Goal: Task Accomplishment & Management: Complete application form

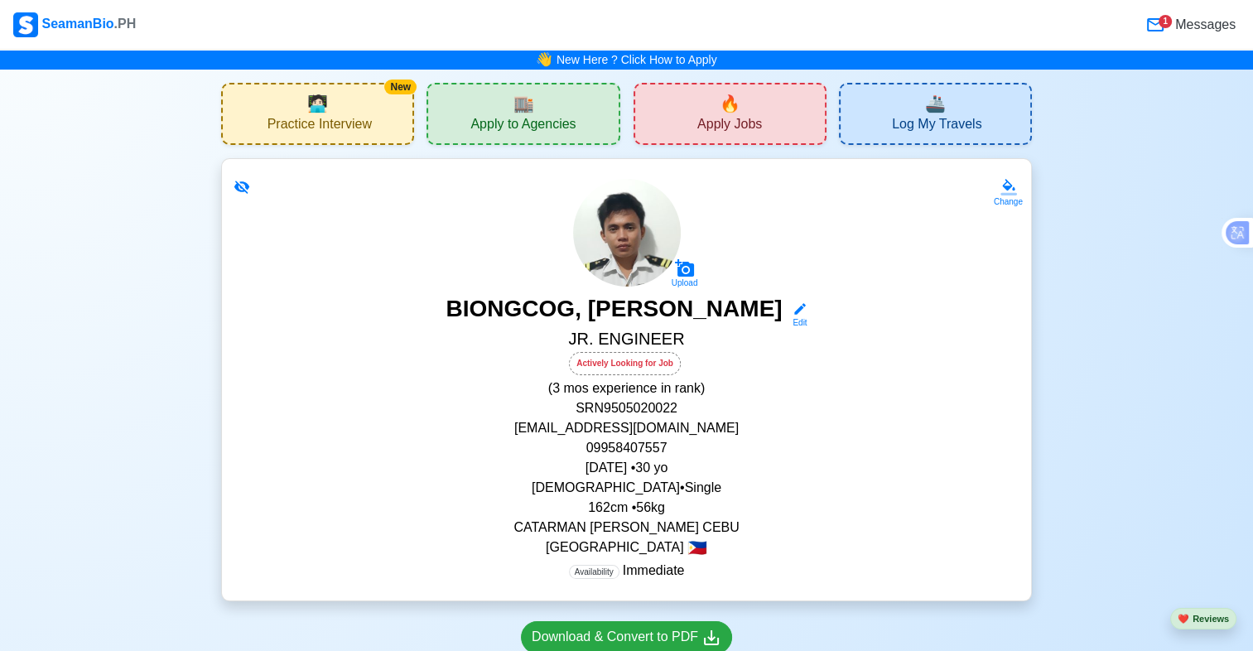
click at [673, 116] on div "🔥 Apply Jobs" at bounding box center [729, 114] width 193 height 62
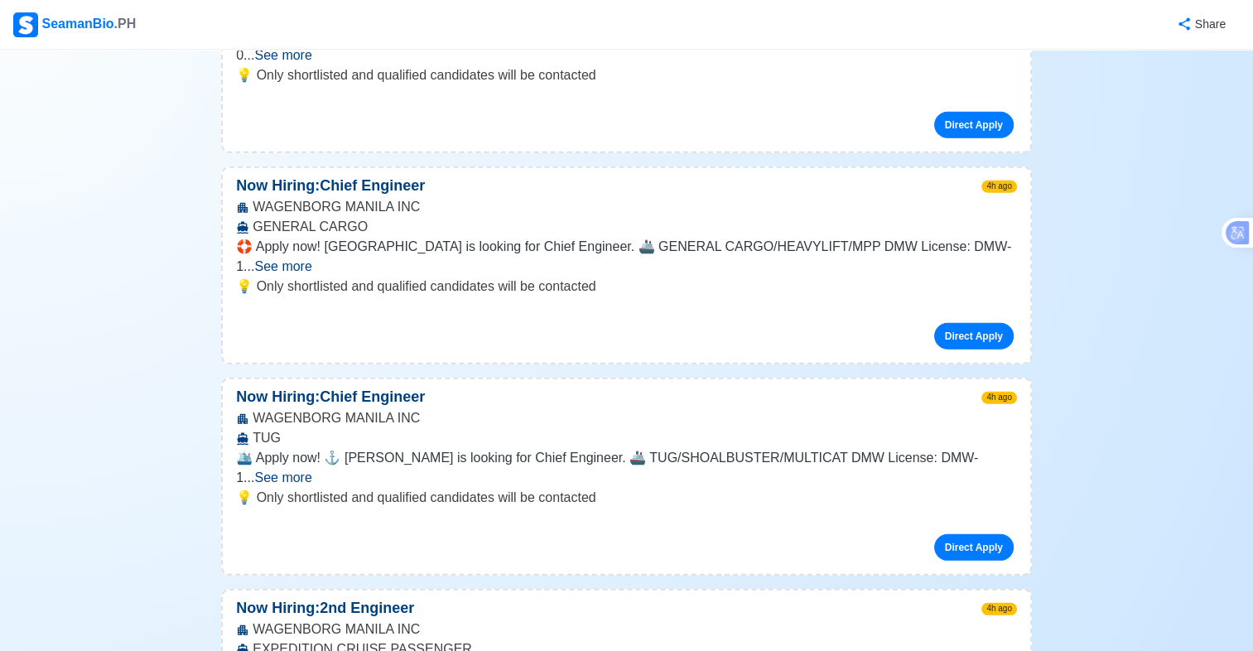
scroll to position [10975, 0]
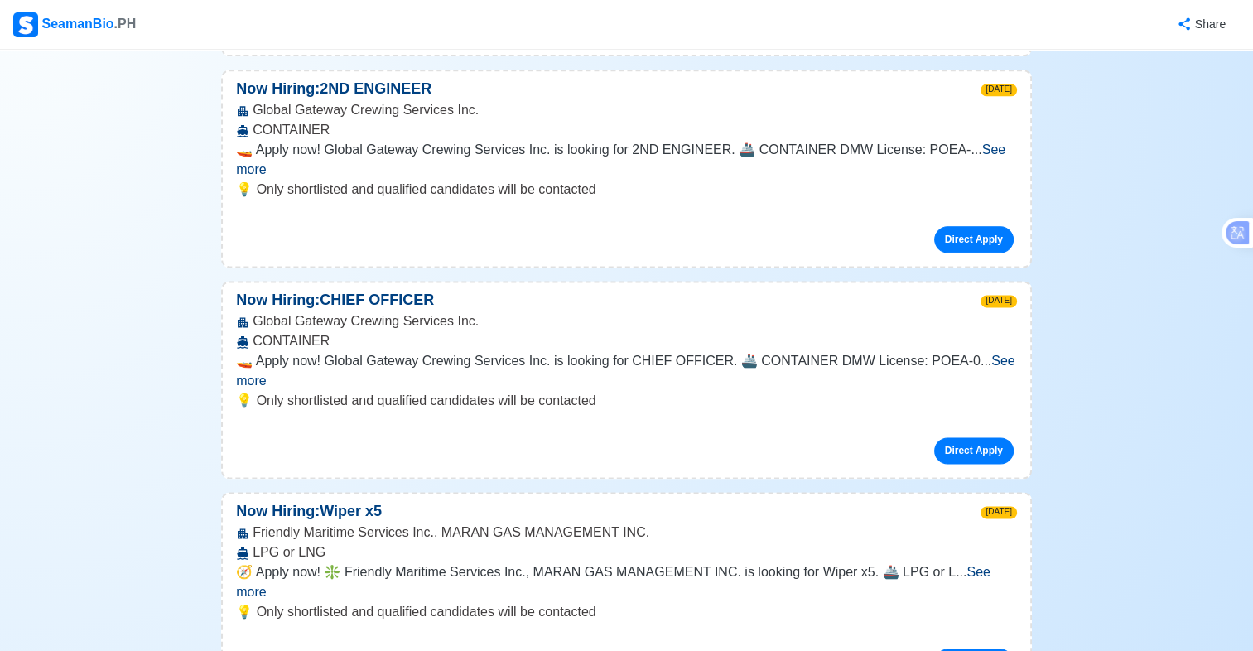
scroll to position [21030, 0]
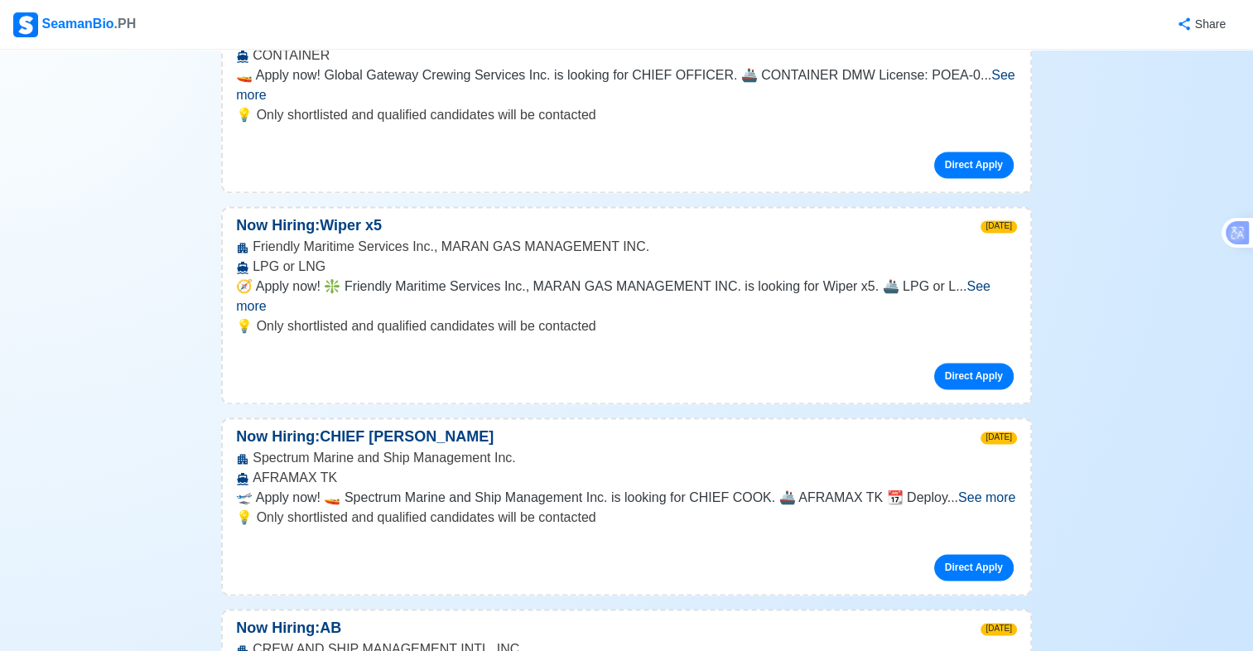
scroll to position [21162, 0]
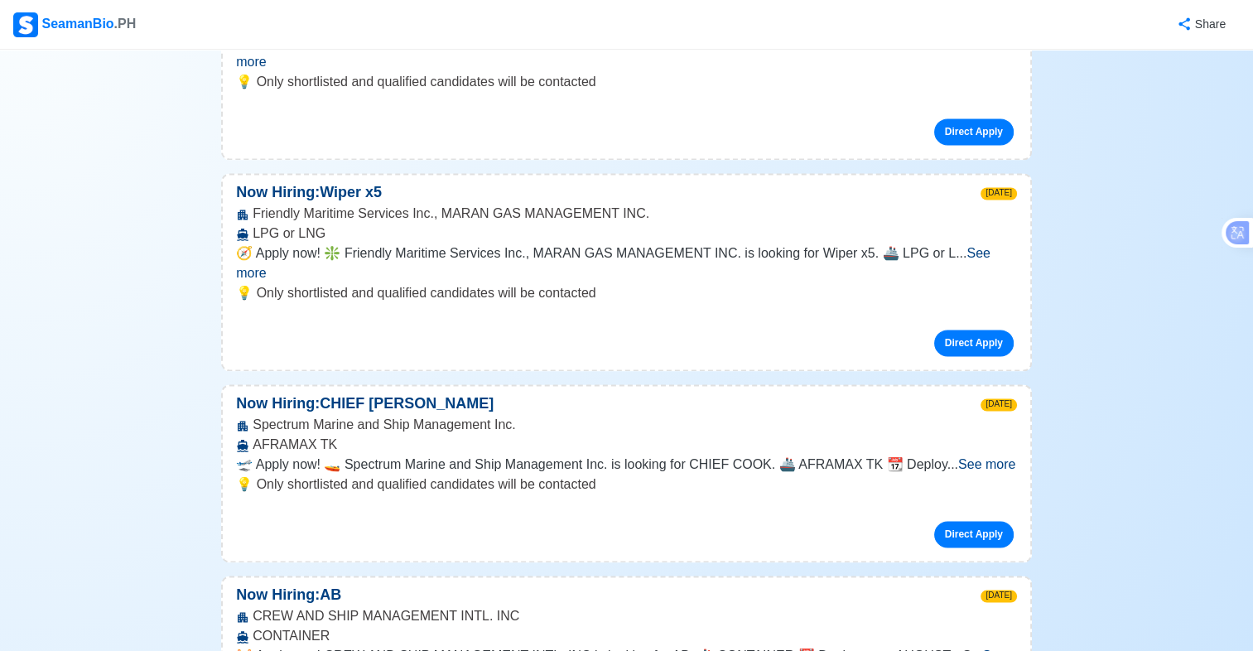
scroll to position [21199, 0]
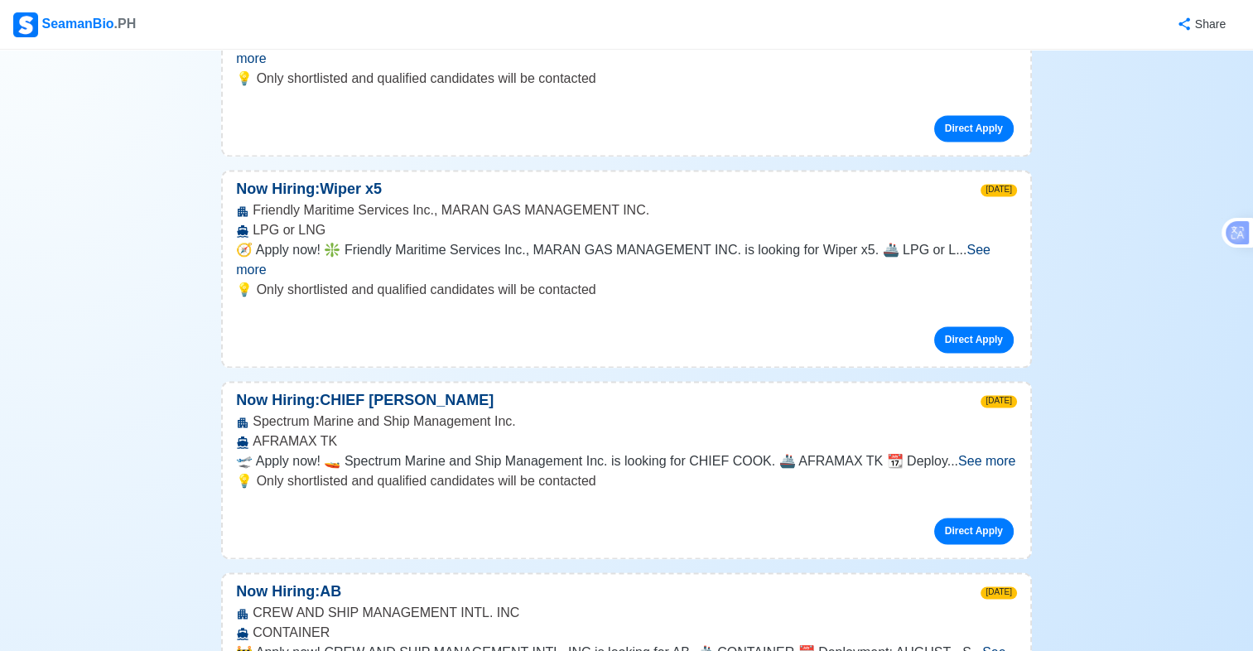
drag, startPoint x: 255, startPoint y: 379, endPoint x: 507, endPoint y: 382, distance: 251.7
copy div "CREW AND SHIP MANAGEMENT INTL. INC"
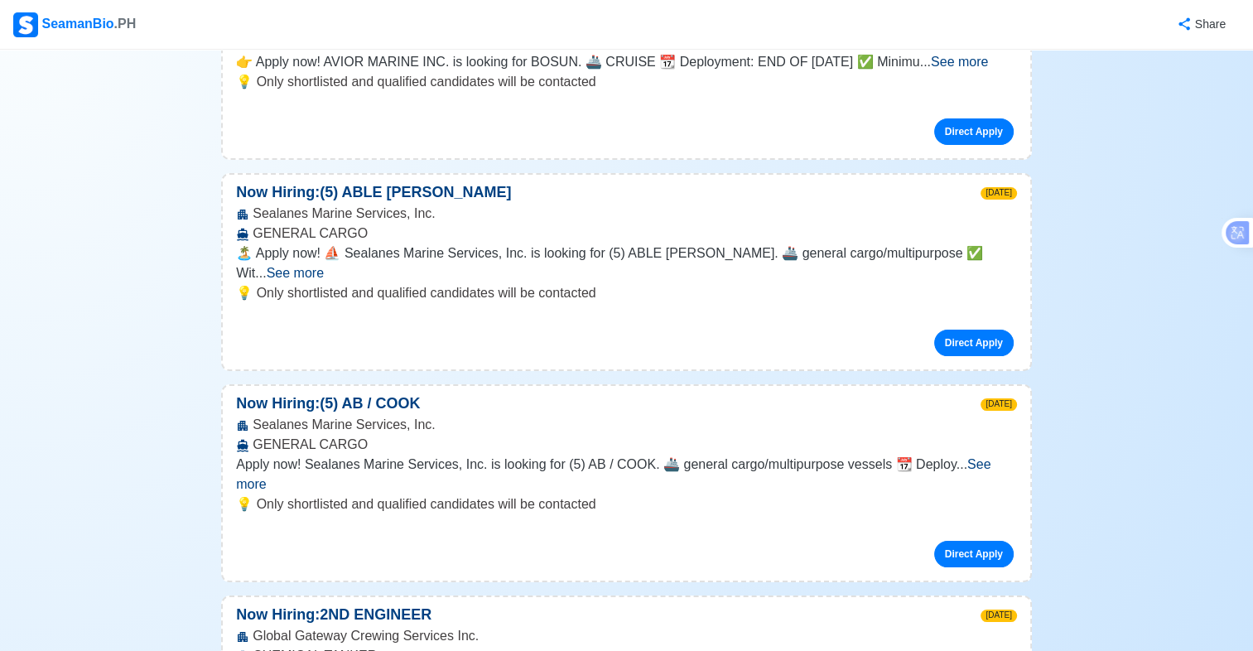
scroll to position [18775, 0]
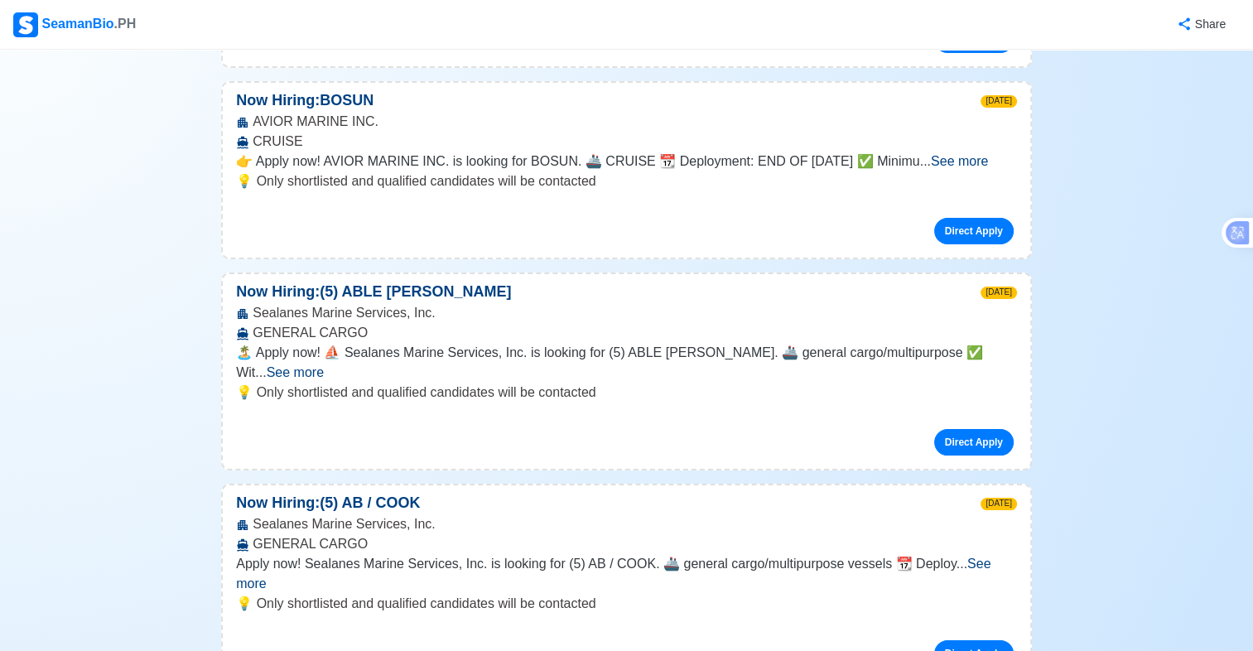
click at [25, 20] on img at bounding box center [25, 24] width 25 height 25
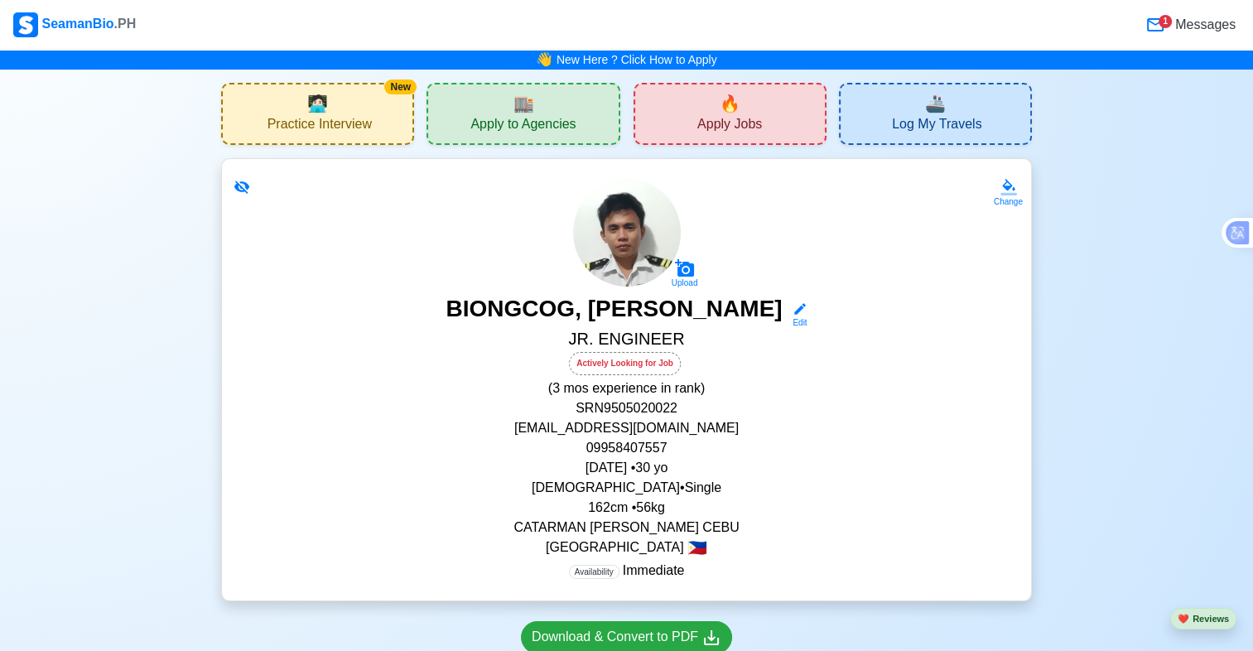
click at [749, 100] on div "🔥 Apply Jobs" at bounding box center [729, 114] width 193 height 62
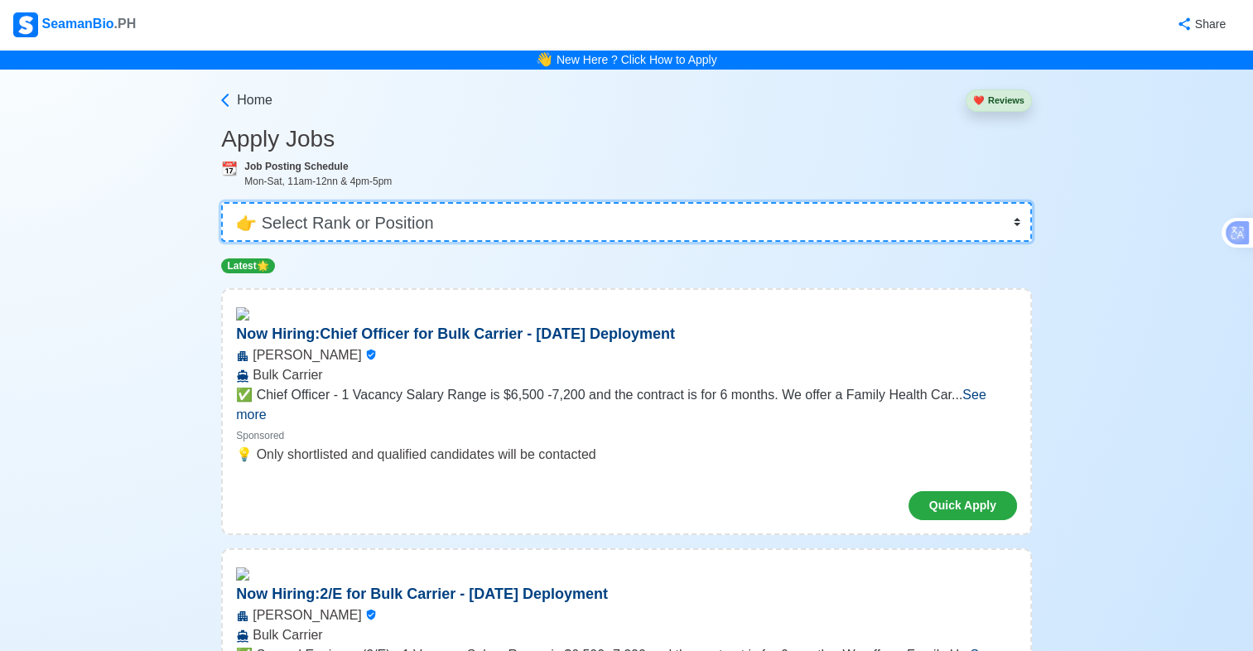
click at [533, 217] on select "👉 Select Rank or Position Master Chief Officer 2nd Officer 3rd Officer Junior O…" at bounding box center [626, 222] width 811 height 40
select select "Junior Engineer"
click at [223, 202] on select "👉 Select Rank or Position Master Chief Officer 2nd Officer 3rd Officer Junior O…" at bounding box center [626, 222] width 811 height 40
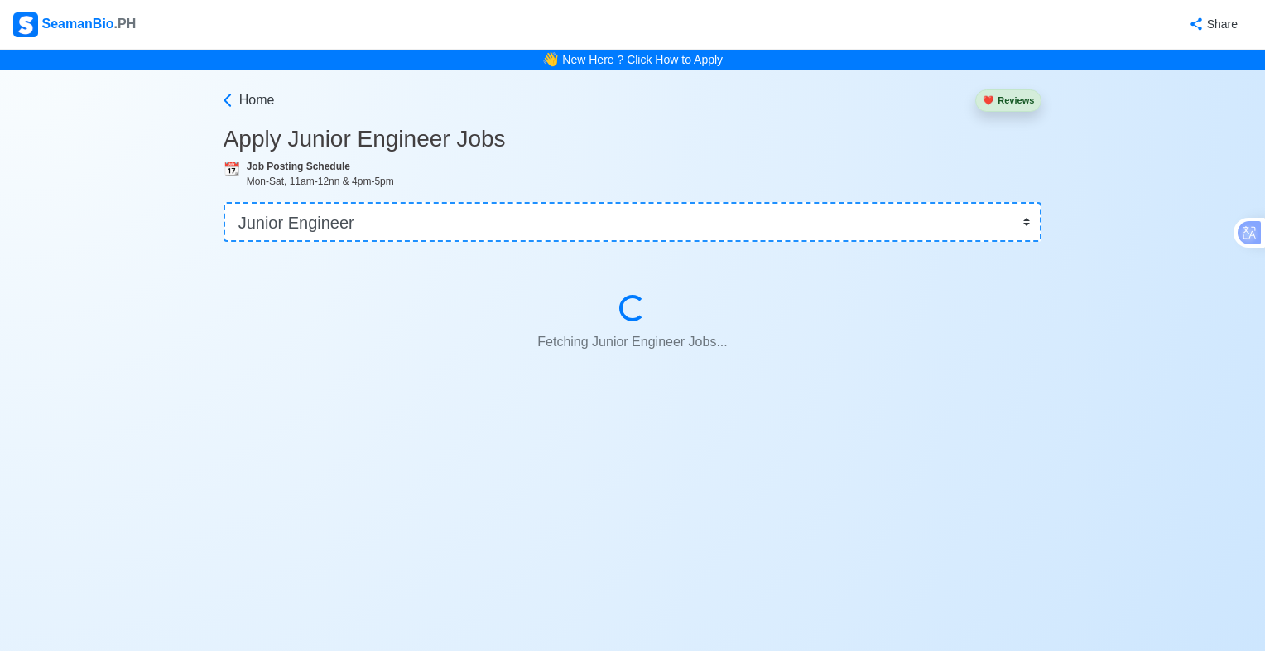
click at [456, 485] on body "SeamanBio .PH Share 👋 New Here ? Click How to Apply Home ❤️ Reviews Apply Junio…" at bounding box center [632, 325] width 1265 height 651
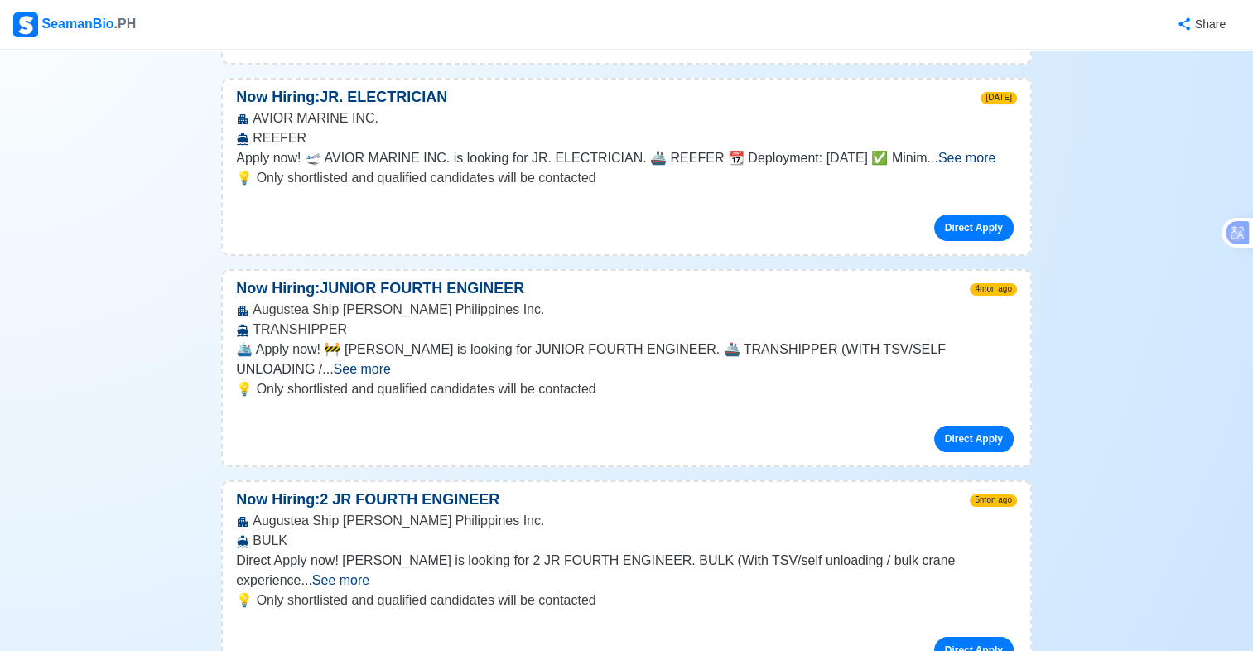
scroll to position [652, 0]
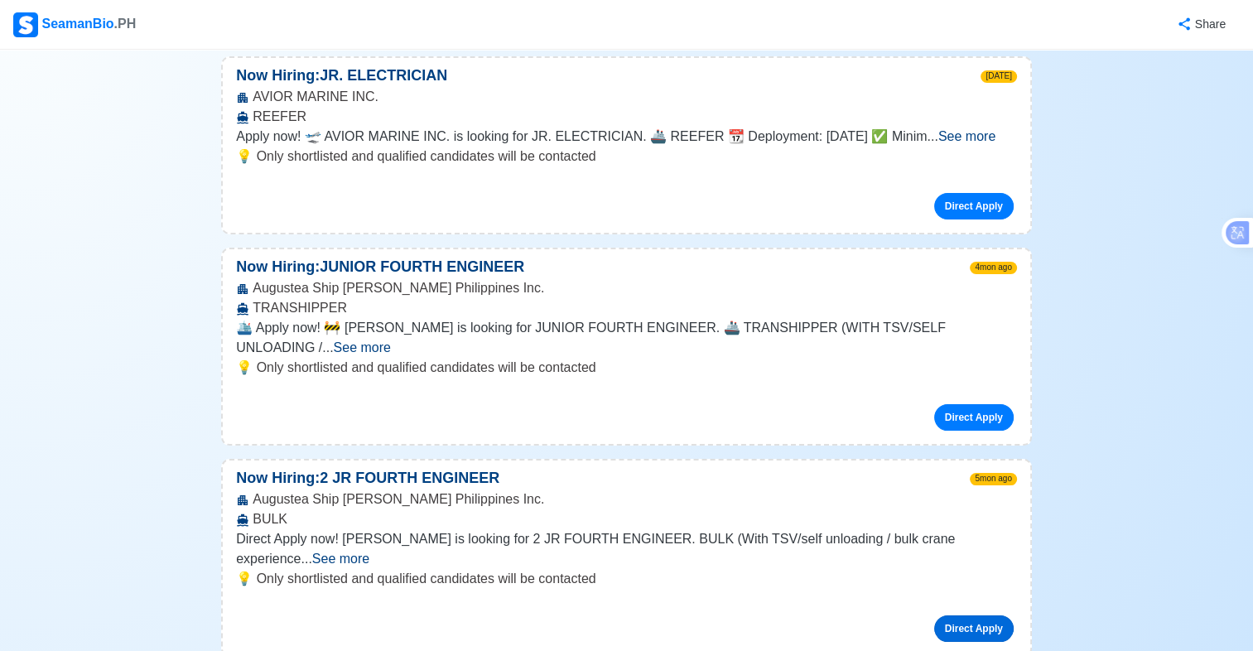
click at [964, 615] on link "Direct Apply" at bounding box center [973, 628] width 79 height 26
